Goal: Purchase product/service

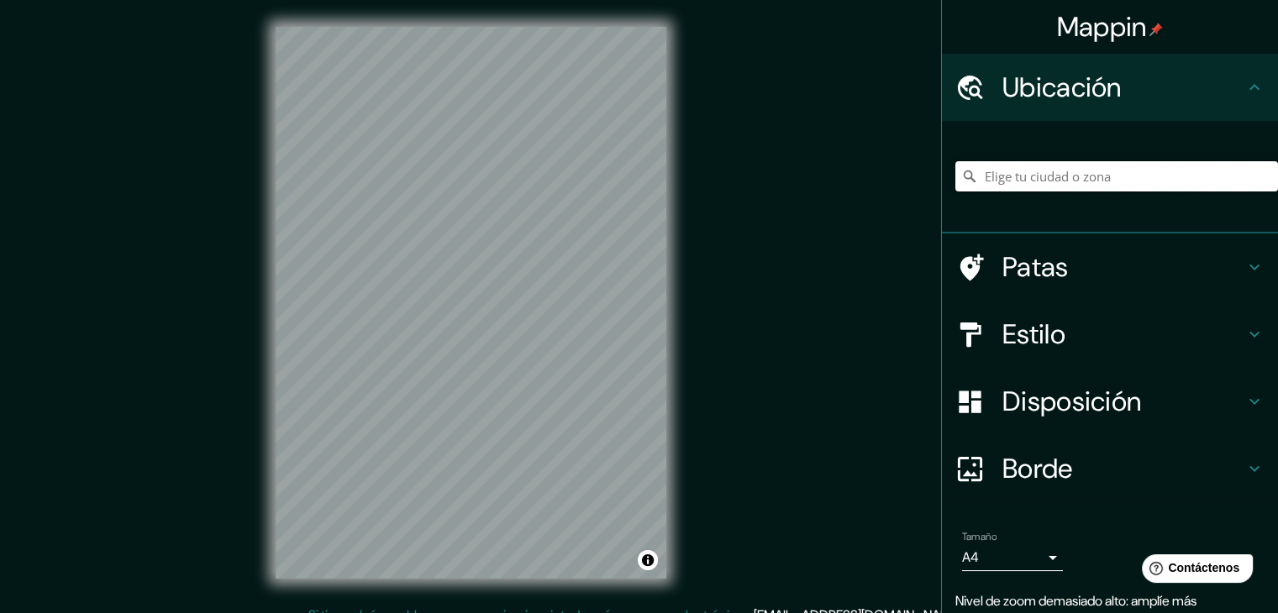
click at [1123, 171] on input "Elige tu ciudad o zona" at bounding box center [1116, 176] width 323 height 30
click at [1117, 331] on h4 "Estilo" at bounding box center [1123, 335] width 242 height 34
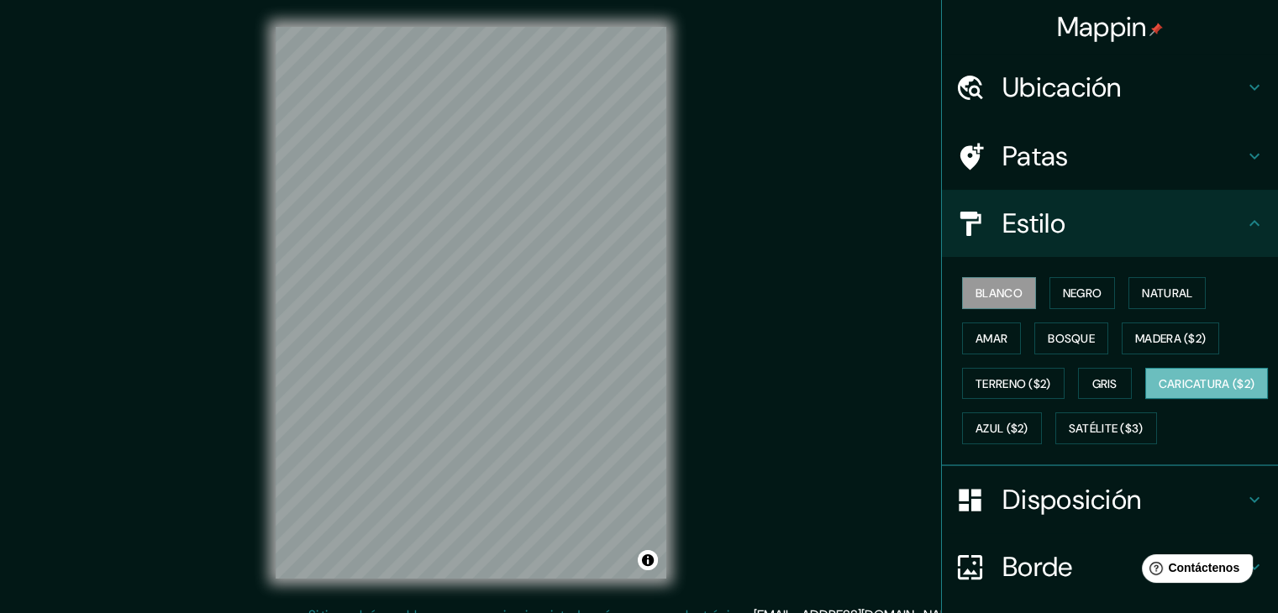
click at [1159, 392] on font "Caricatura ($2)" at bounding box center [1207, 383] width 97 height 15
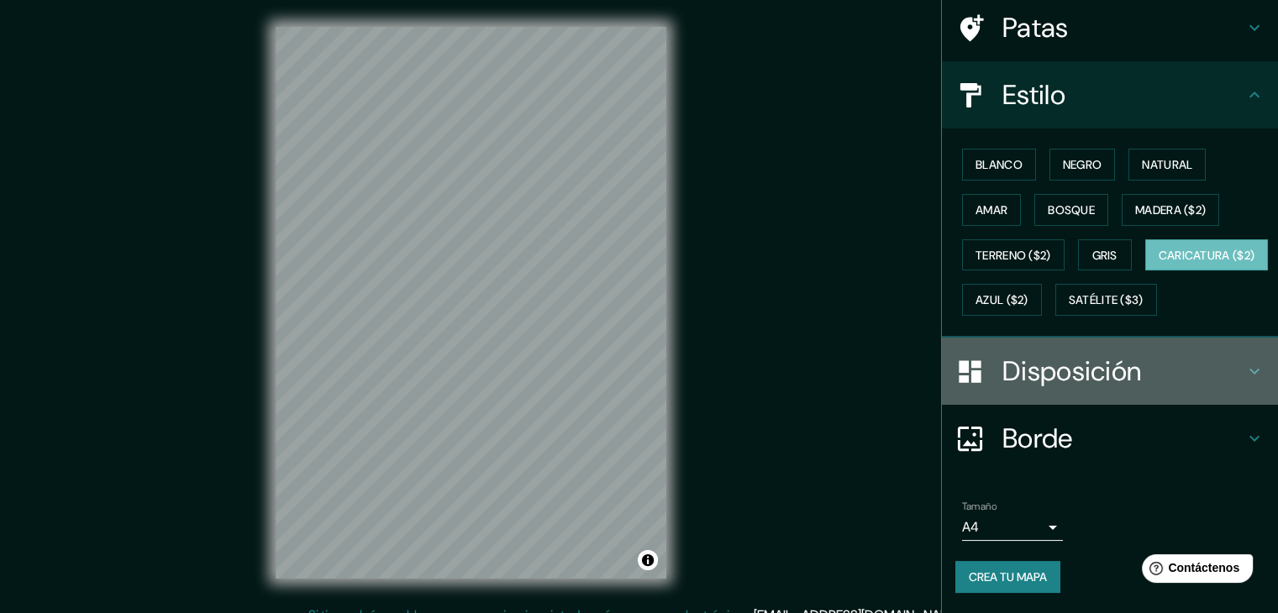
click at [1096, 387] on font "Disposición" at bounding box center [1071, 371] width 139 height 35
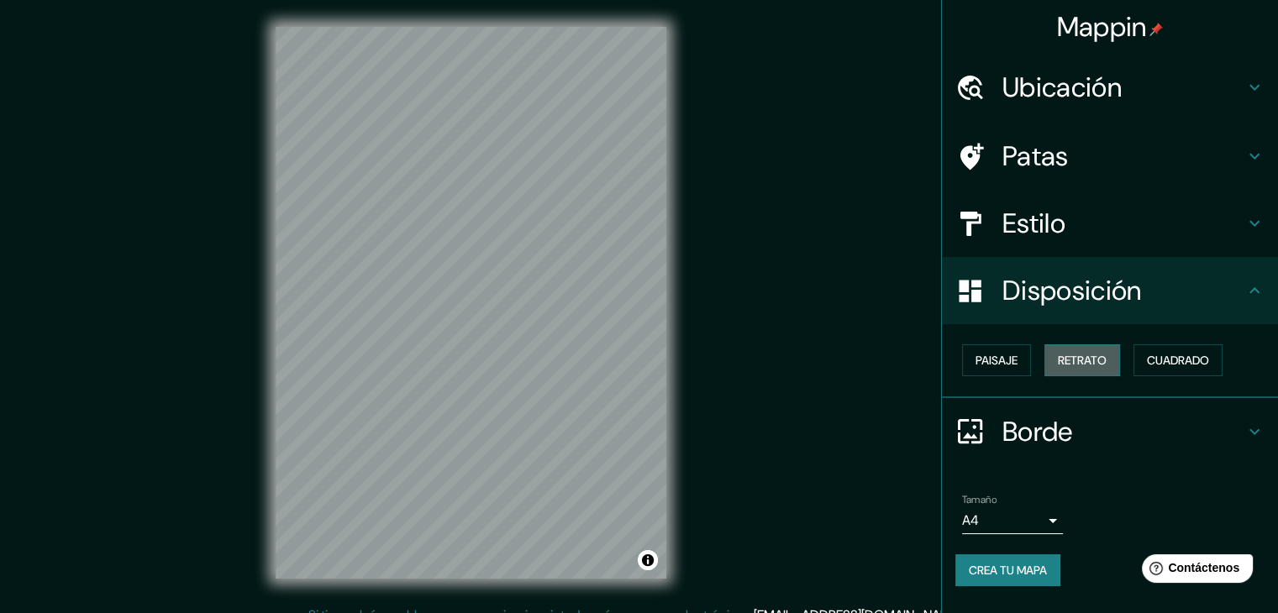
click at [1092, 366] on font "Retrato" at bounding box center [1082, 360] width 49 height 15
click at [1019, 365] on button "Paisaje" at bounding box center [996, 361] width 69 height 32
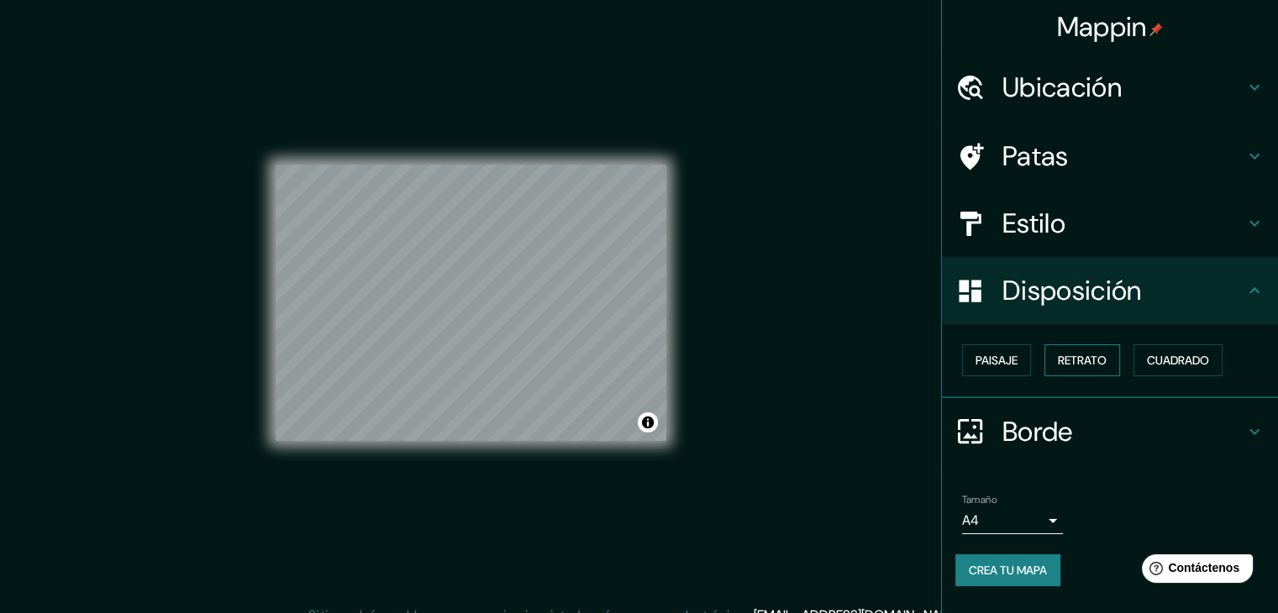
click at [1095, 359] on font "Retrato" at bounding box center [1082, 360] width 49 height 15
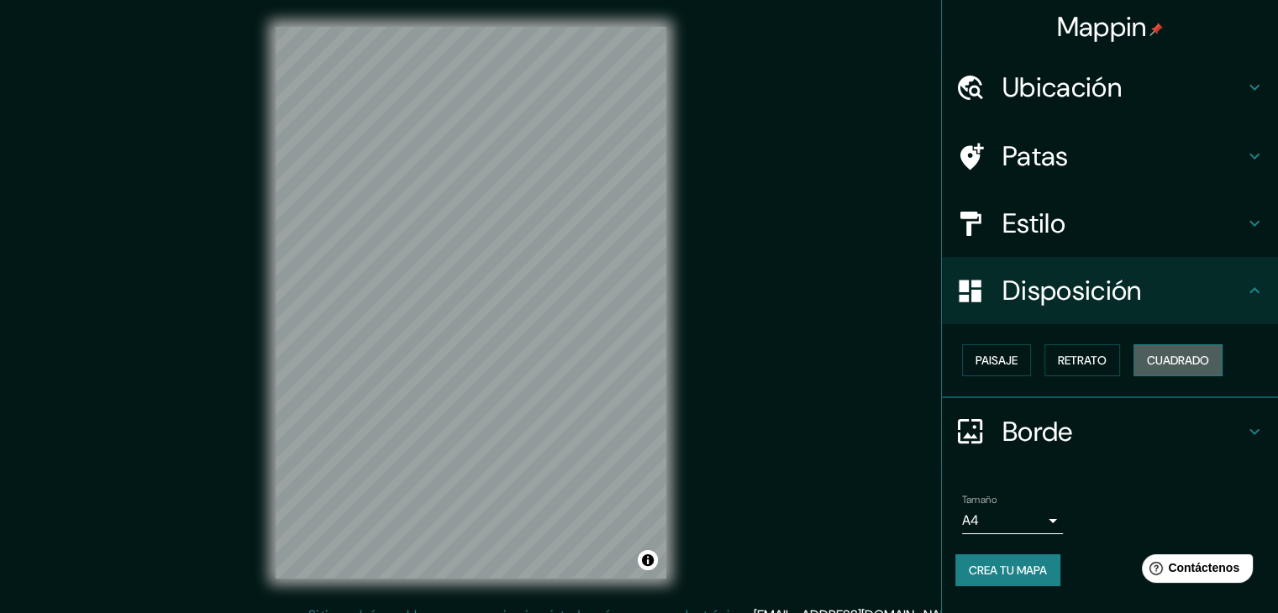
click at [1167, 363] on font "Cuadrado" at bounding box center [1178, 360] width 62 height 15
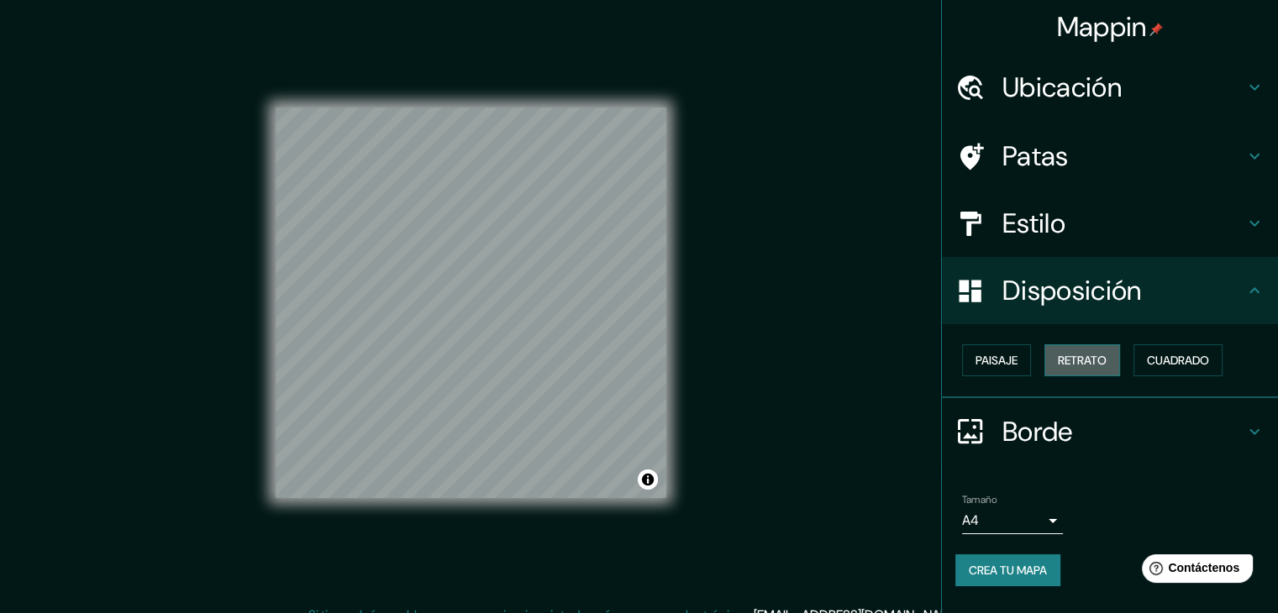
click at [1097, 363] on font "Retrato" at bounding box center [1082, 360] width 49 height 15
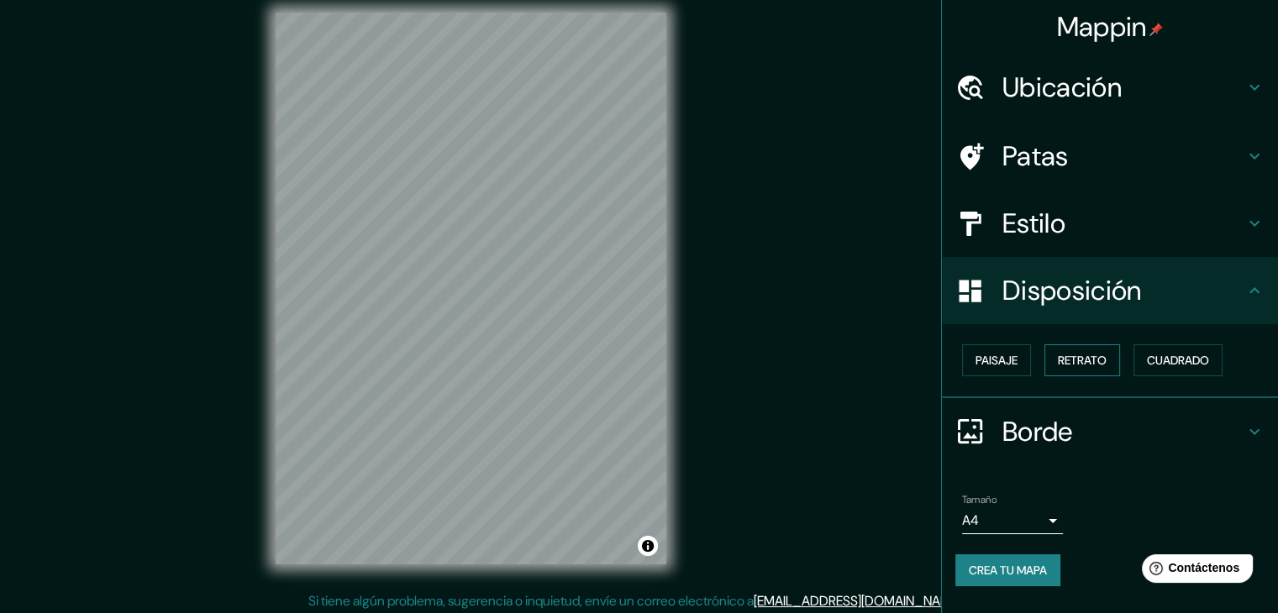
scroll to position [19, 0]
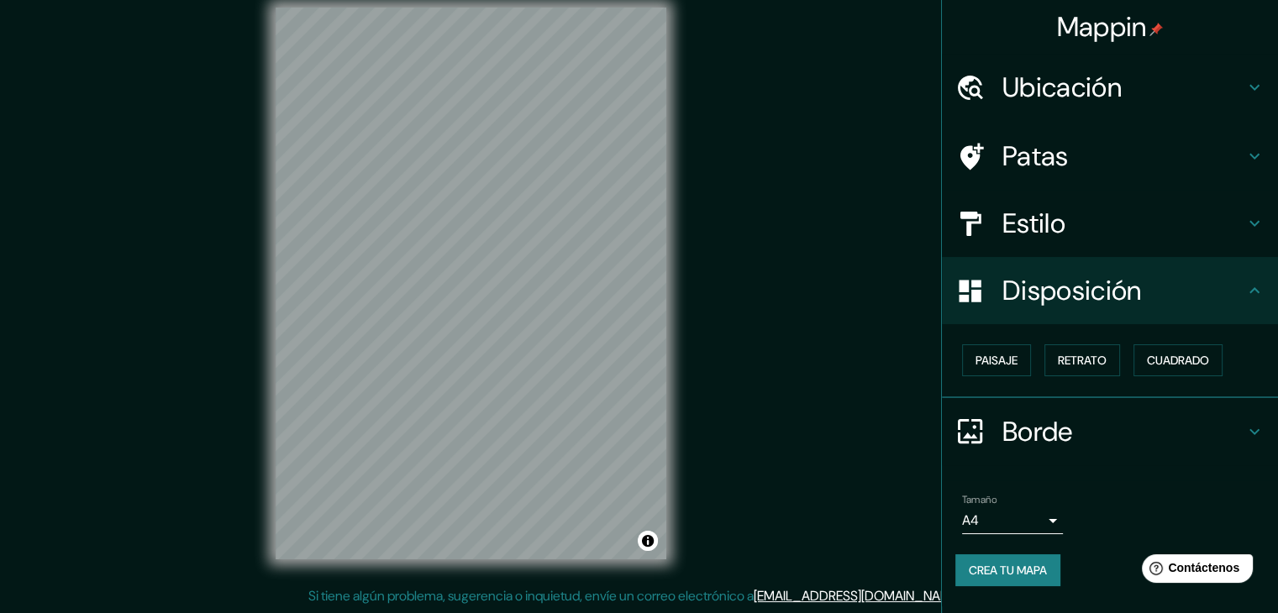
click at [1160, 415] on h4 "Borde" at bounding box center [1123, 432] width 242 height 34
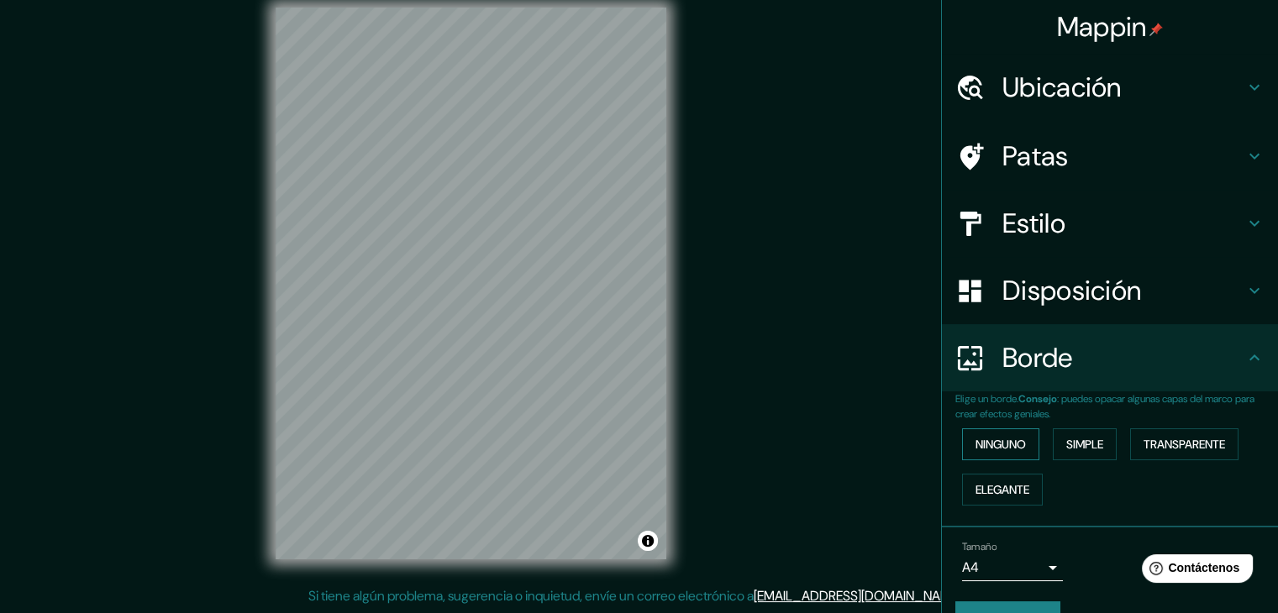
click at [992, 434] on font "Ninguno" at bounding box center [1001, 445] width 50 height 22
click at [1136, 366] on h4 "Borde" at bounding box center [1123, 358] width 242 height 34
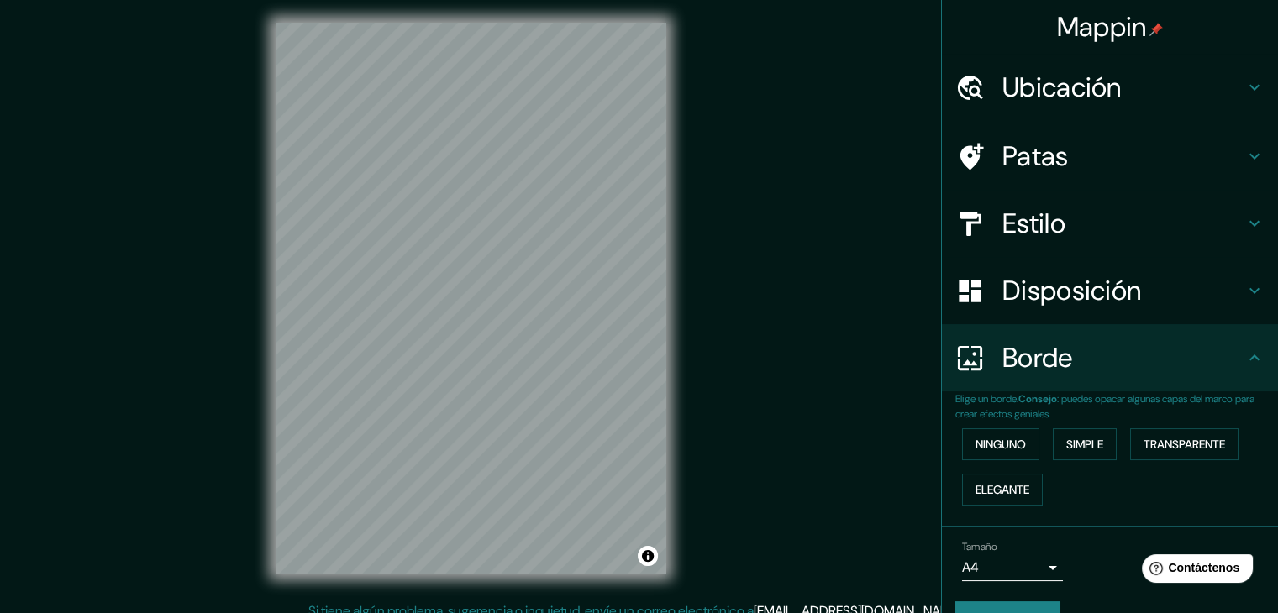
scroll to position [0, 0]
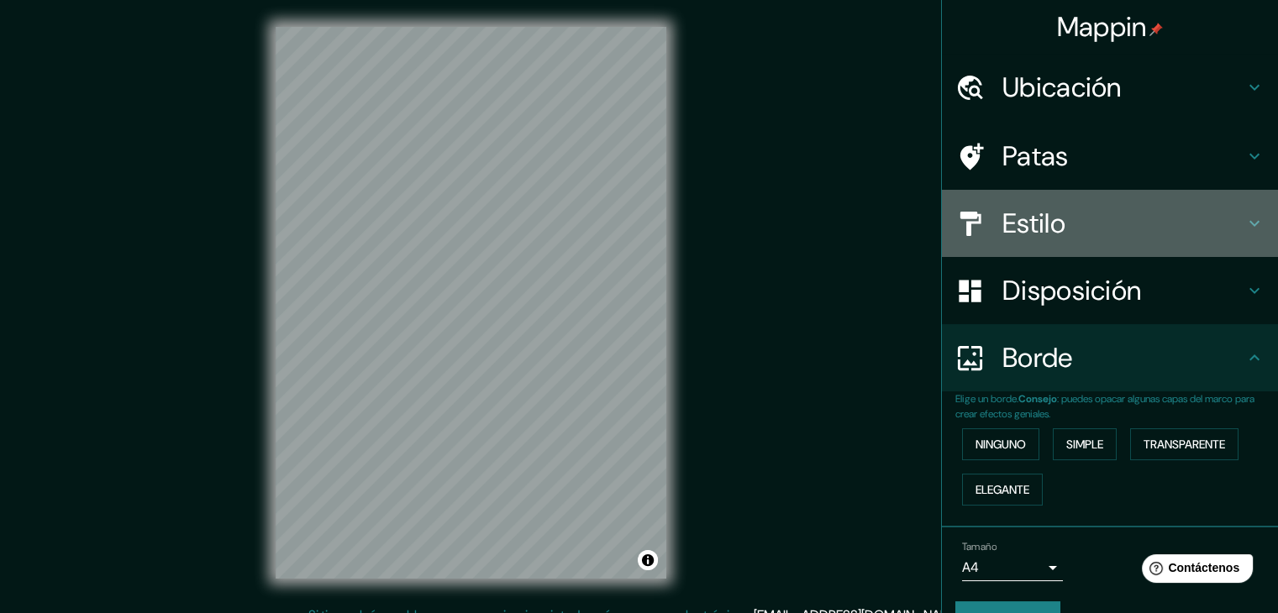
click at [1101, 198] on div "Estilo" at bounding box center [1110, 223] width 336 height 67
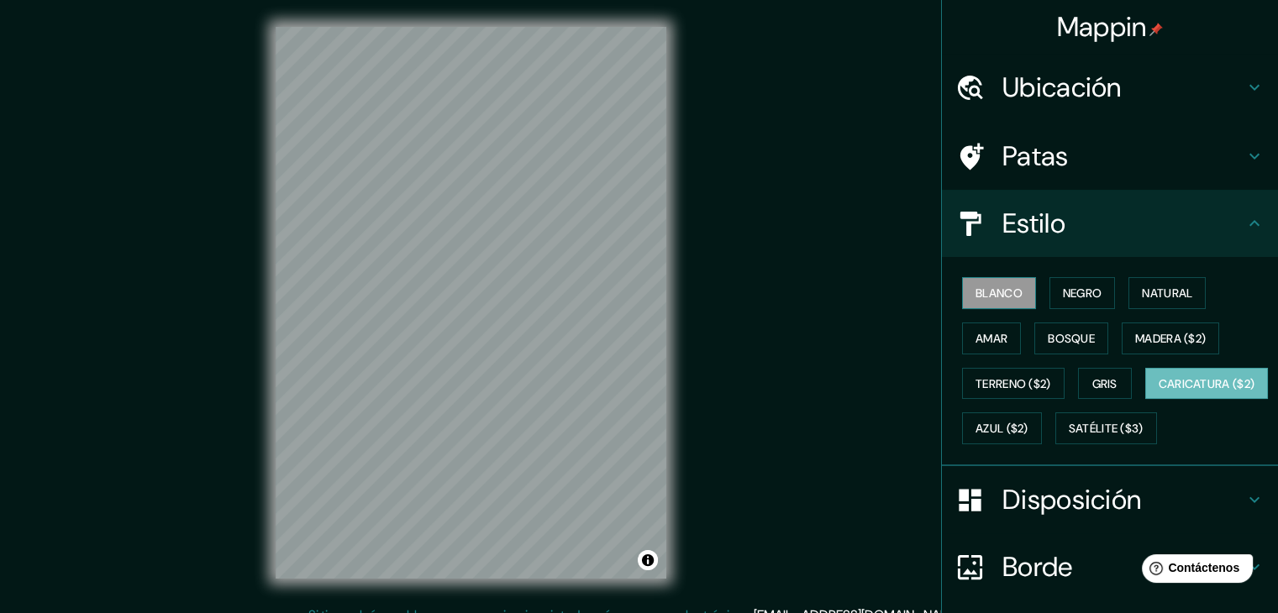
click at [1018, 284] on button "Blanco" at bounding box center [999, 293] width 74 height 32
click at [1081, 296] on font "Negro" at bounding box center [1082, 293] width 39 height 15
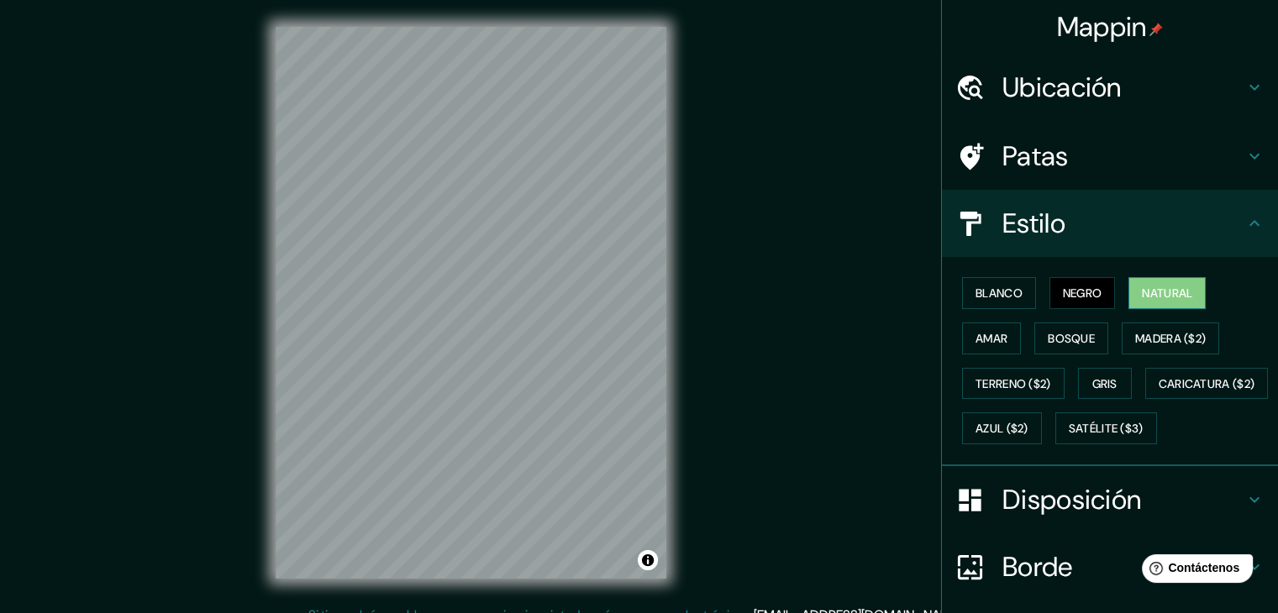
click at [1143, 283] on font "Natural" at bounding box center [1167, 293] width 50 height 22
click at [1086, 337] on button "Bosque" at bounding box center [1071, 339] width 74 height 32
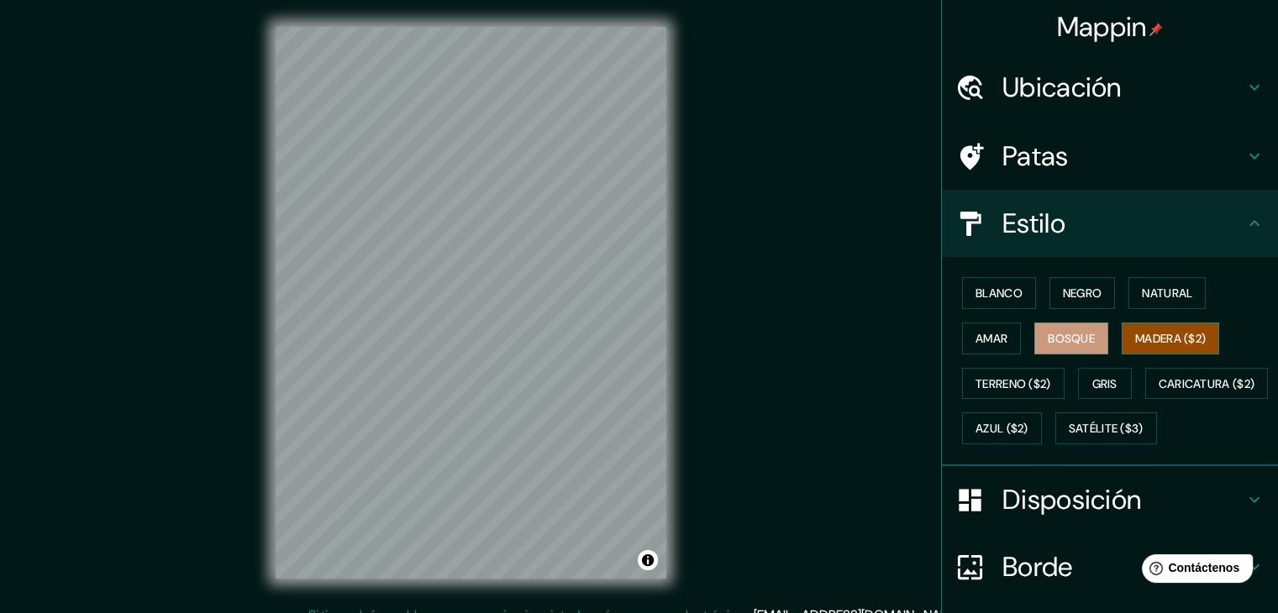
click at [1186, 337] on font "Madera ($2)" at bounding box center [1170, 338] width 71 height 15
click at [1159, 392] on font "Caricatura ($2)" at bounding box center [1207, 383] width 97 height 15
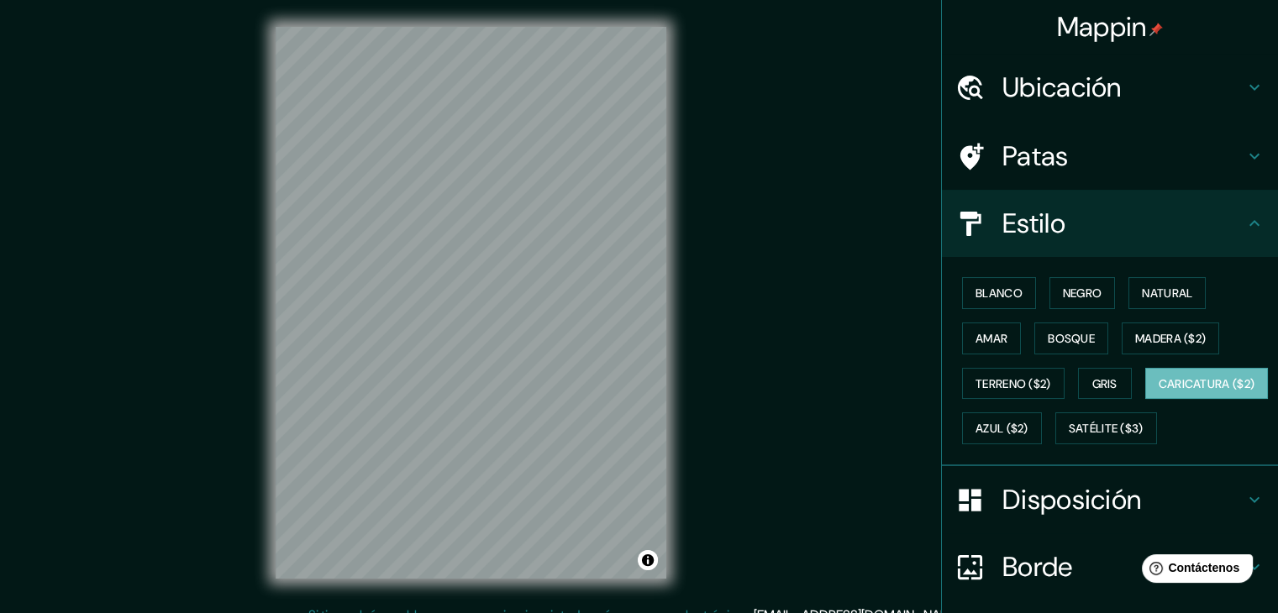
click at [1123, 92] on h4 "Ubicación" at bounding box center [1123, 88] width 242 height 34
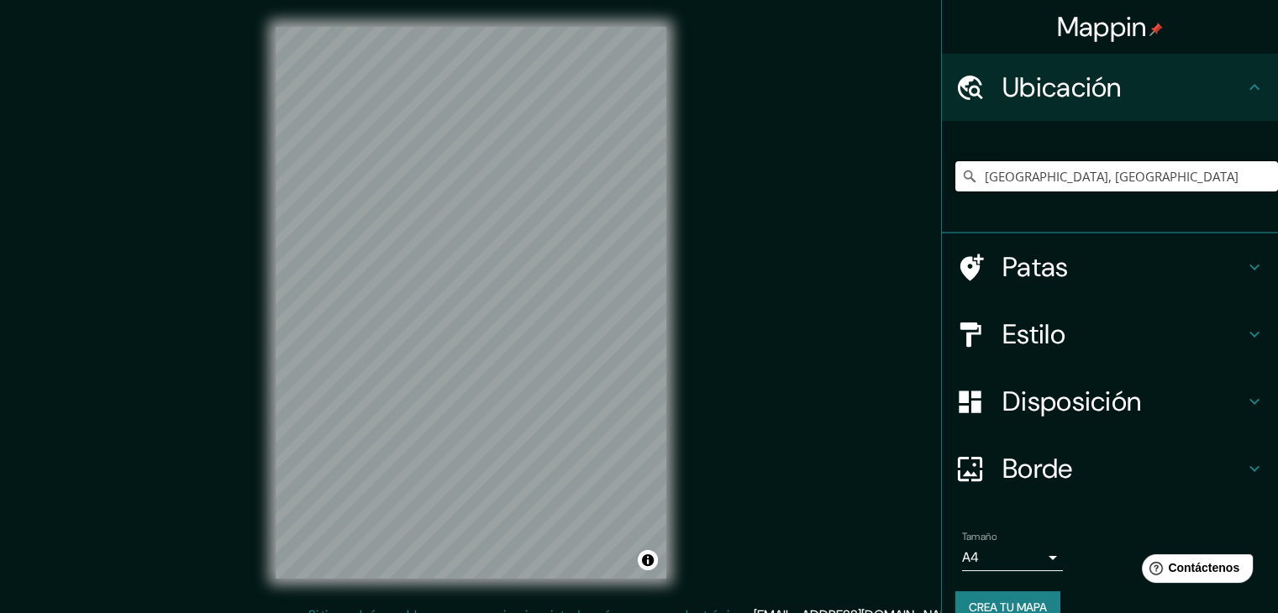
drag, startPoint x: 1112, startPoint y: 179, endPoint x: 889, endPoint y: 183, distance: 222.7
click at [889, 183] on div "Mappin Ubicación [GEOGRAPHIC_DATA], [GEOGRAPHIC_DATA] Patas Estilo Disposición …" at bounding box center [639, 316] width 1278 height 633
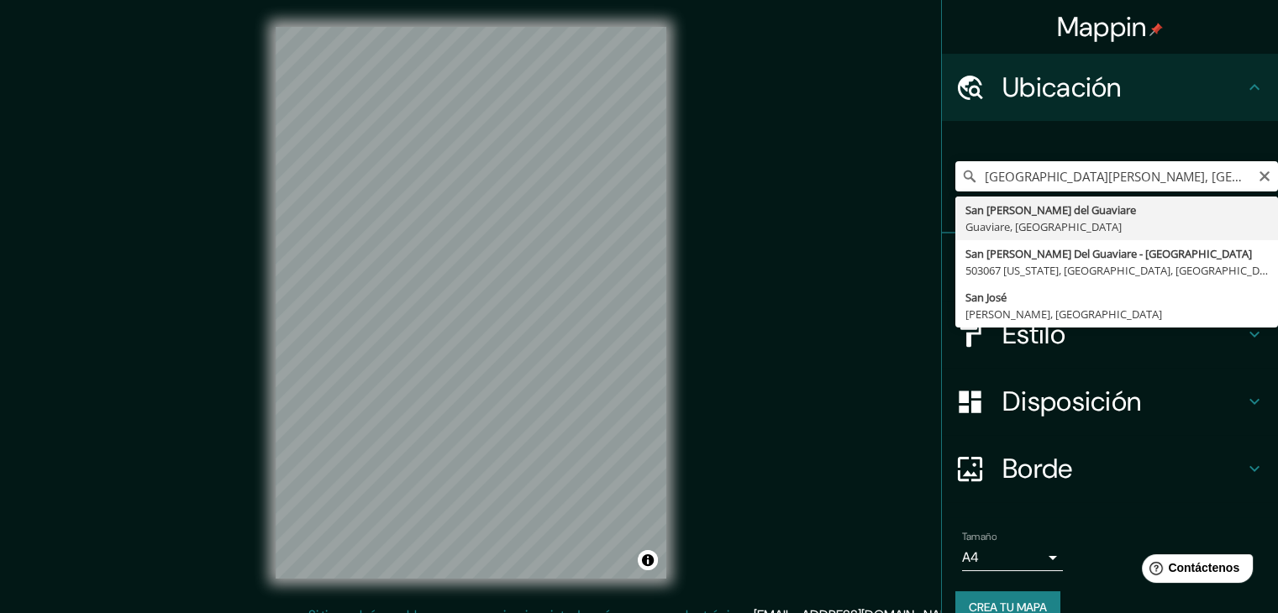
type input "San [PERSON_NAME] del Guaviare, [GEOGRAPHIC_DATA], [GEOGRAPHIC_DATA]"
